Goal: Find contact information: Find contact information

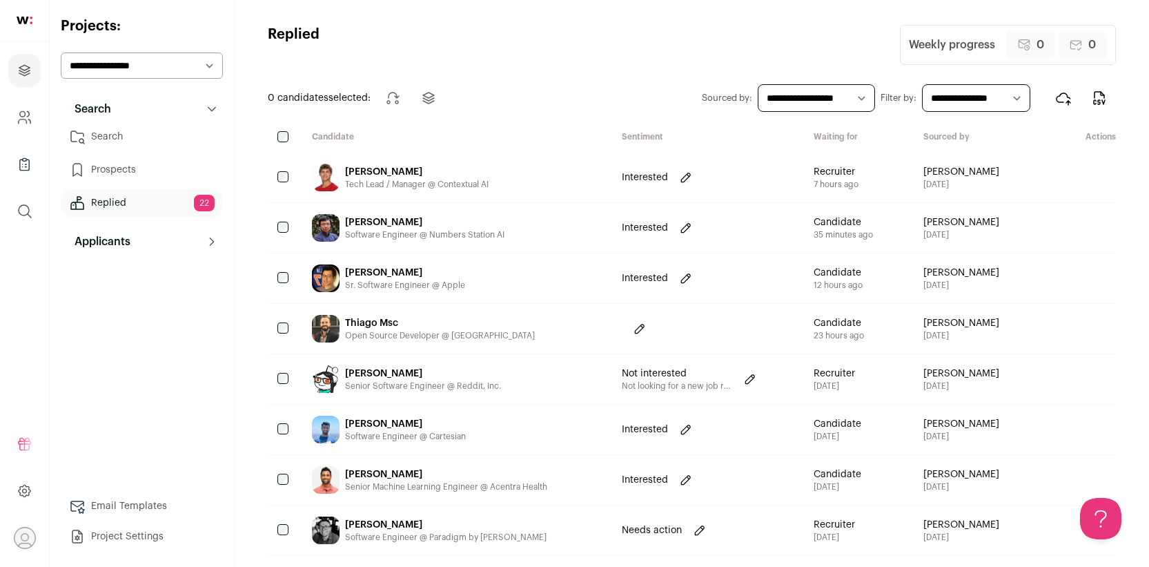
click at [416, 265] on div "Gilbert Gao Sr. Software Engineer @ Apple" at bounding box center [405, 278] width 120 height 28
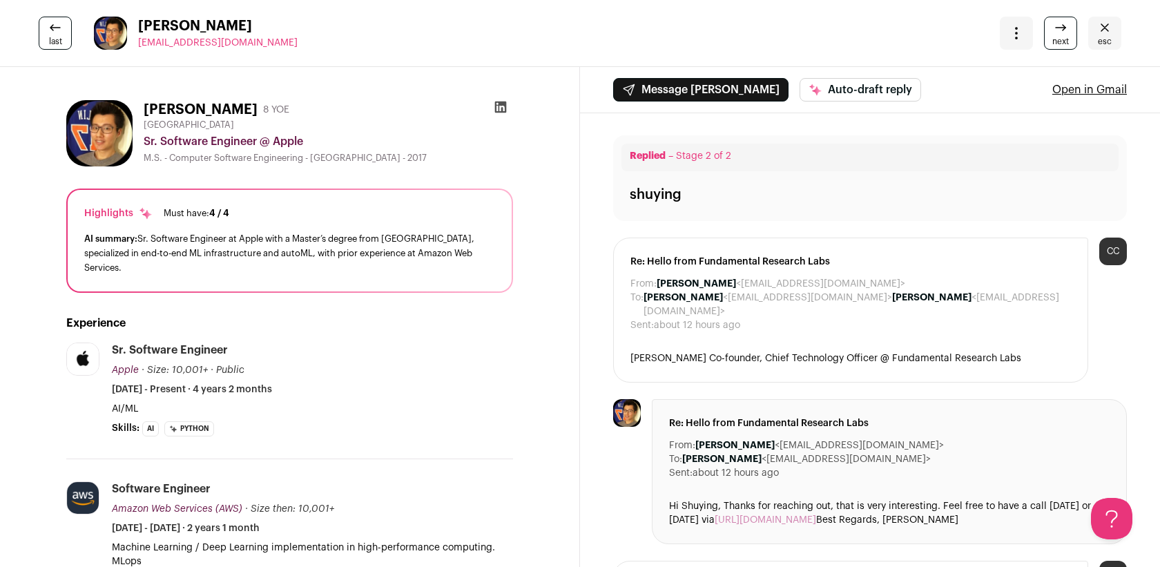
click at [1084, 51] on div "last Gilbert Gao gilbertgaov@gmail.com More actions Change project Move to a di…" at bounding box center [580, 33] width 1160 height 67
click at [1088, 37] on link "esc" at bounding box center [1104, 33] width 33 height 33
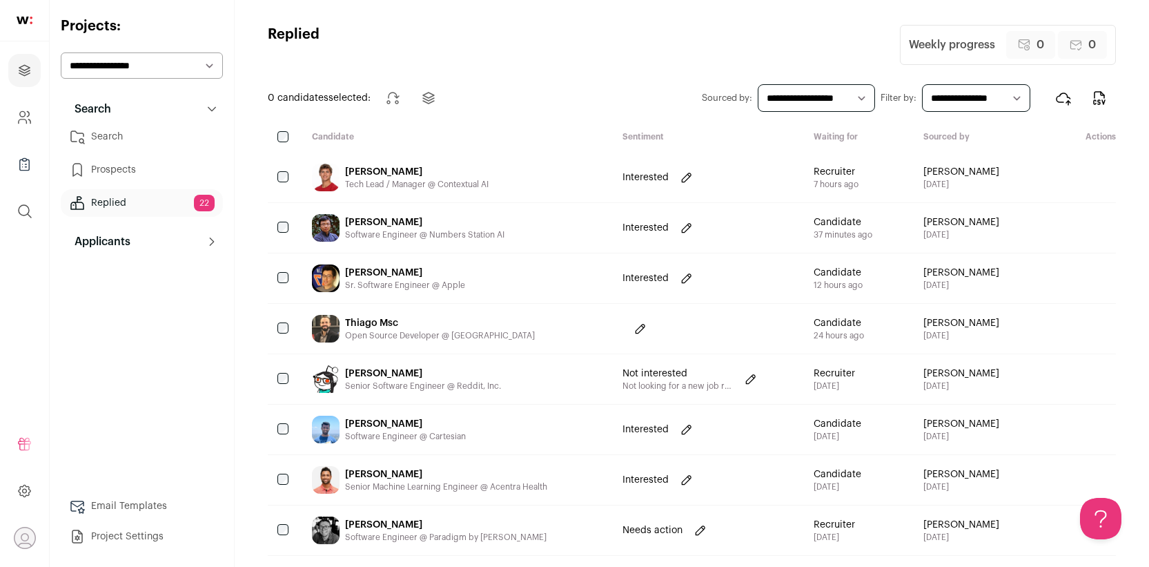
click at [461, 236] on div "Software Engineer @ Numbers Station AI" at bounding box center [424, 234] width 159 height 11
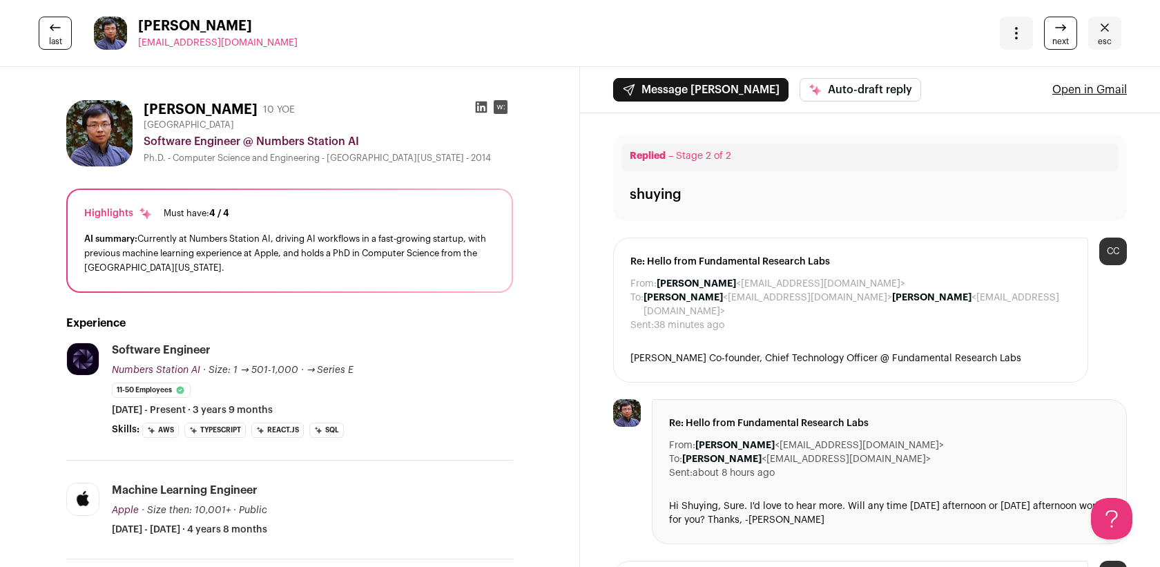
click at [474, 106] on icon at bounding box center [481, 107] width 14 height 14
